Goal: Information Seeking & Learning: Learn about a topic

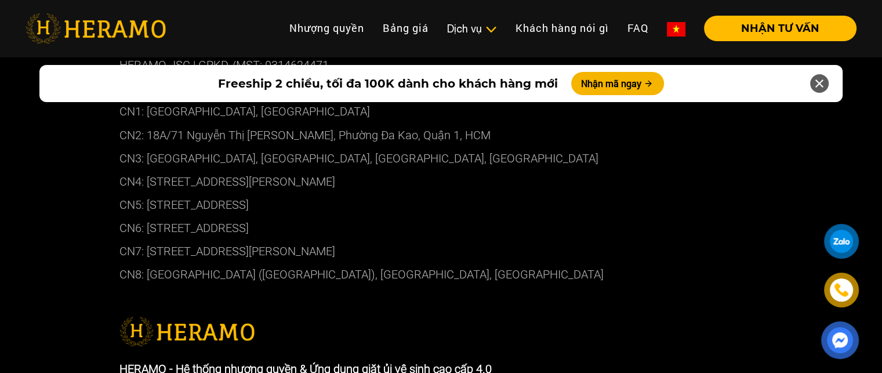
scroll to position [6801, 0]
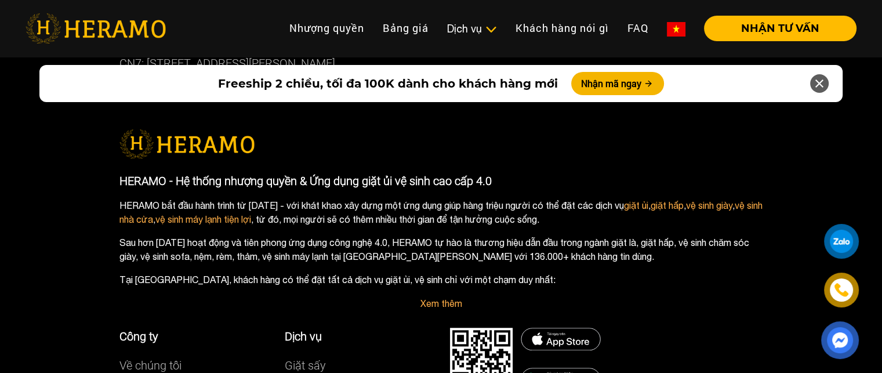
scroll to position [5189, 0]
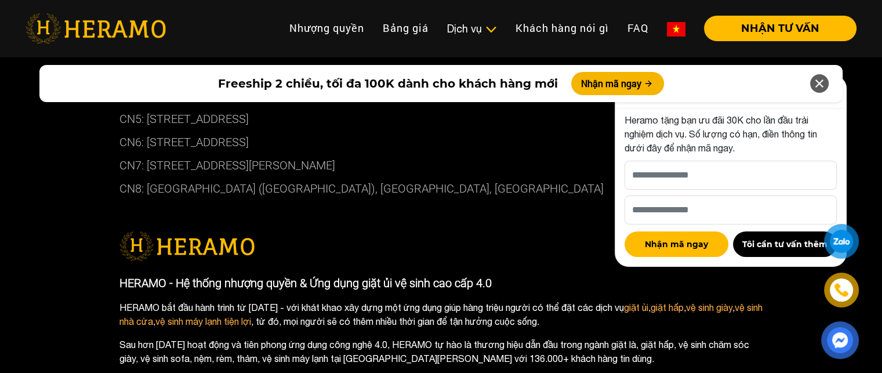
click at [825, 88] on icon at bounding box center [819, 83] width 14 height 21
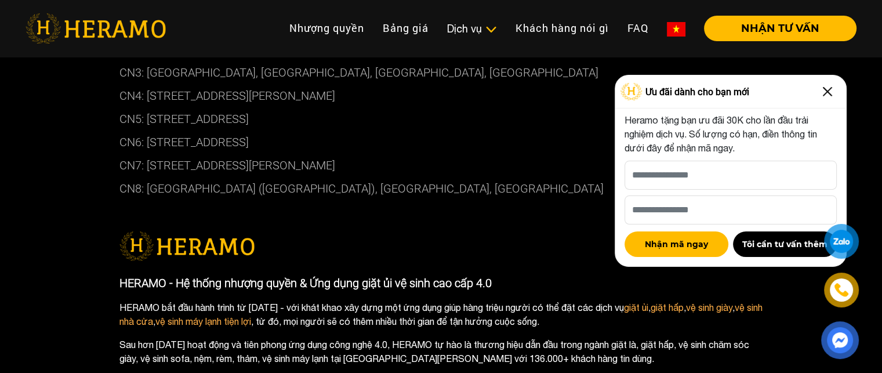
click at [831, 90] on img at bounding box center [827, 91] width 19 height 19
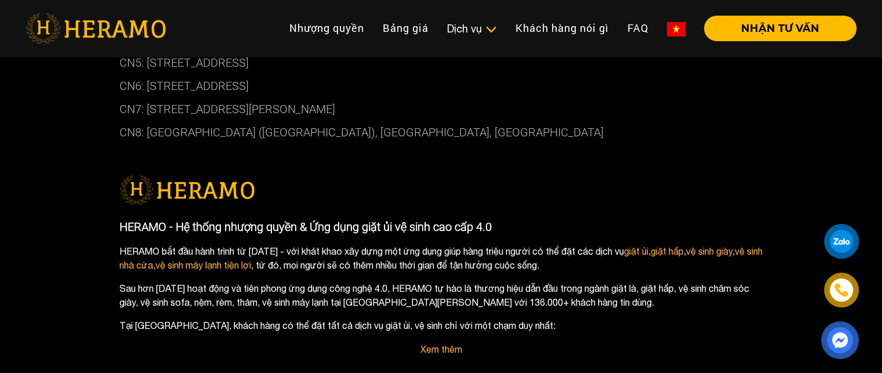
scroll to position [5421, 0]
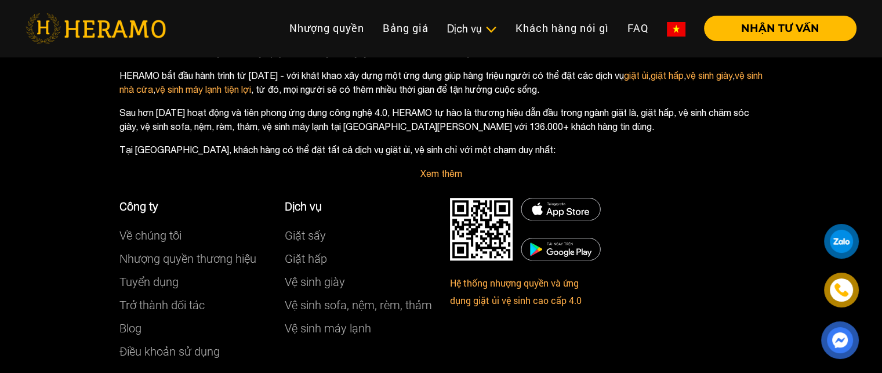
click at [842, 238] on div at bounding box center [841, 241] width 22 height 21
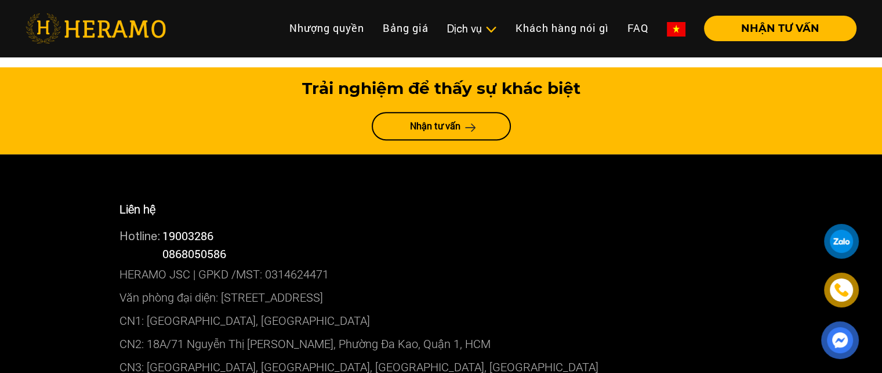
scroll to position [4667, 0]
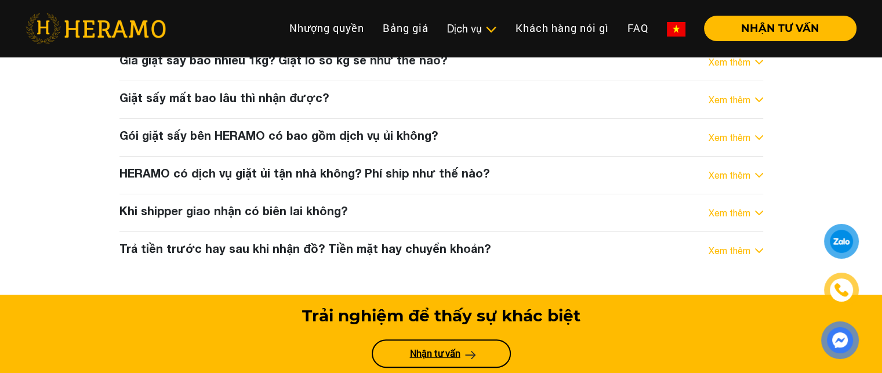
click at [495, 339] on link "Nhận tư vấn" at bounding box center [441, 353] width 139 height 28
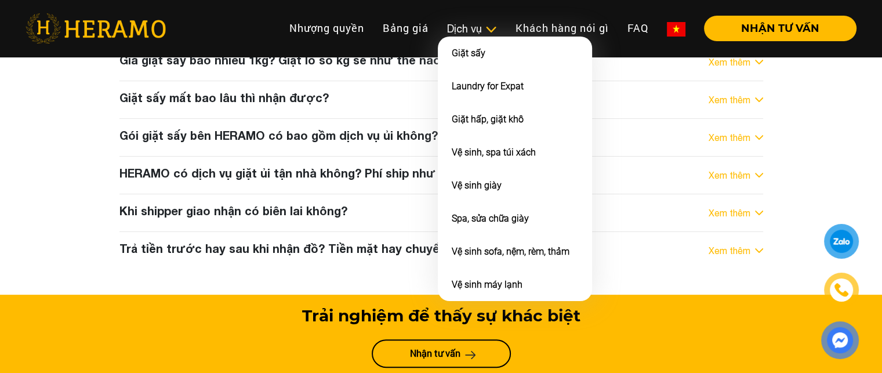
click at [494, 30] on img at bounding box center [491, 30] width 12 height 12
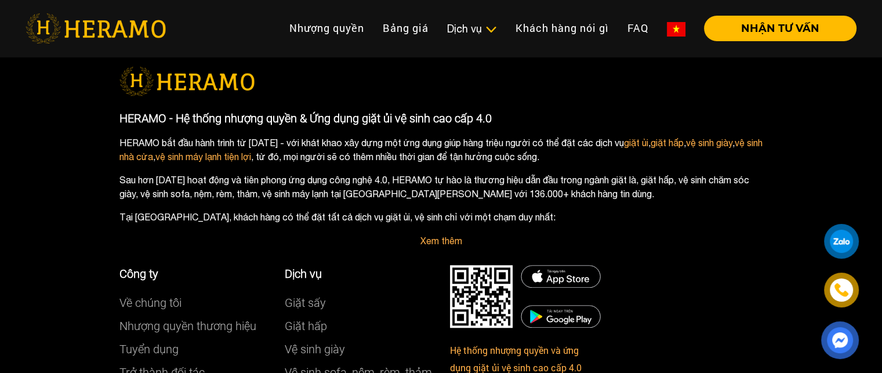
scroll to position [5421, 0]
